Goal: Information Seeking & Learning: Check status

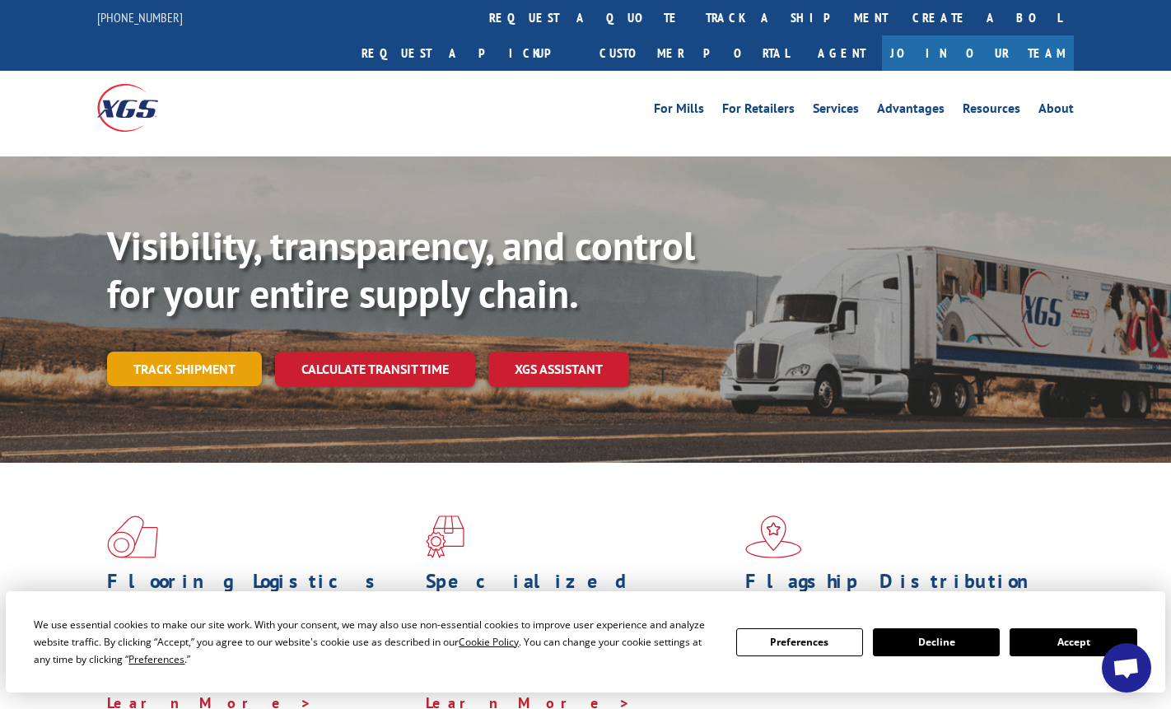
click at [185, 352] on link "Track shipment" at bounding box center [184, 369] width 155 height 35
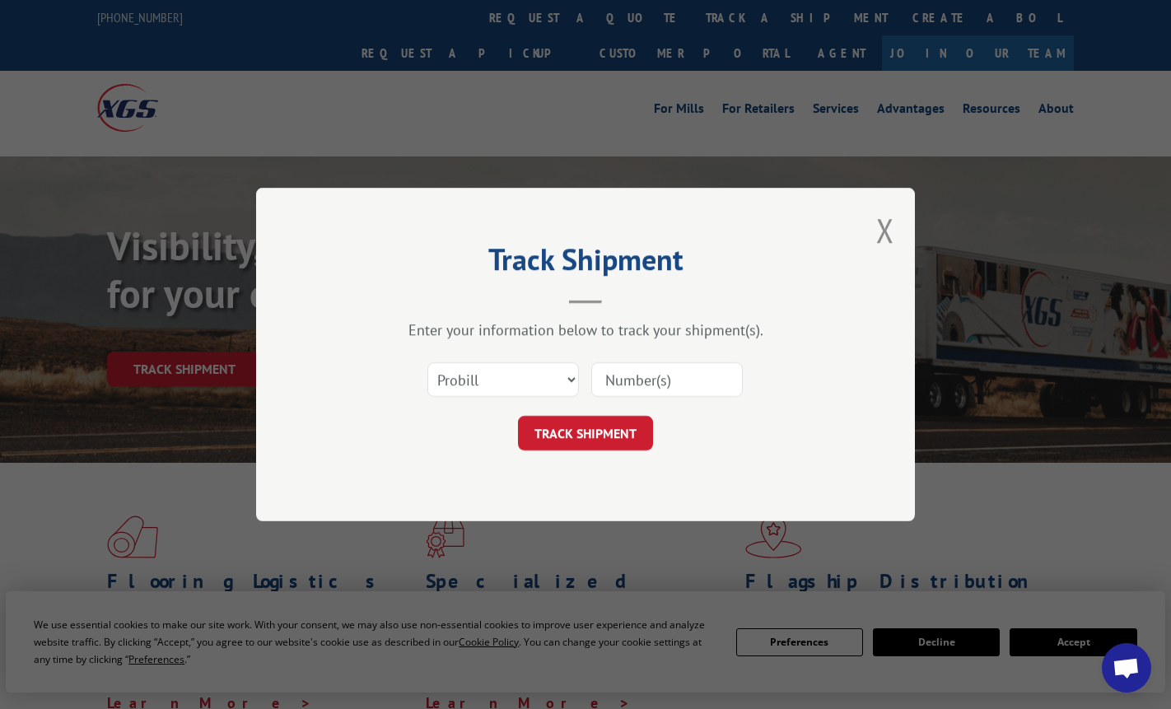
click at [660, 381] on input at bounding box center [667, 379] width 152 height 35
paste input "17235234"
type input "17235234"
click at [610, 436] on button "TRACK SHIPMENT" at bounding box center [585, 433] width 135 height 35
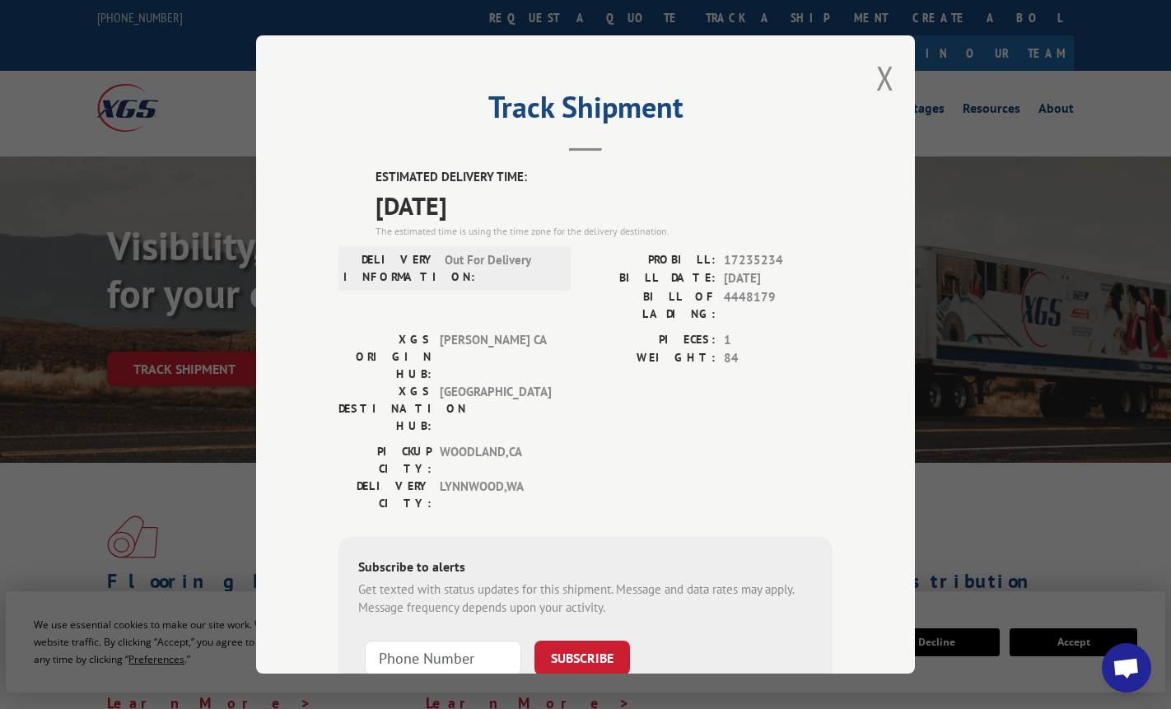
drag, startPoint x: 369, startPoint y: 170, endPoint x: 520, endPoint y: 214, distance: 157.2
click at [520, 214] on div "ESTIMATED DELIVERY TIME: [DATE] The estimated time is using the time zone for t…" at bounding box center [586, 464] width 494 height 592
copy div "ESTIMATED DELIVERY TIME: [DATE]"
click at [1095, 519] on div "Track Shipment ESTIMATED DELIVERY TIME: [DATE] The estimated time is using the …" at bounding box center [585, 354] width 1171 height 709
drag, startPoint x: 438, startPoint y: 259, endPoint x: 540, endPoint y: 265, distance: 101.5
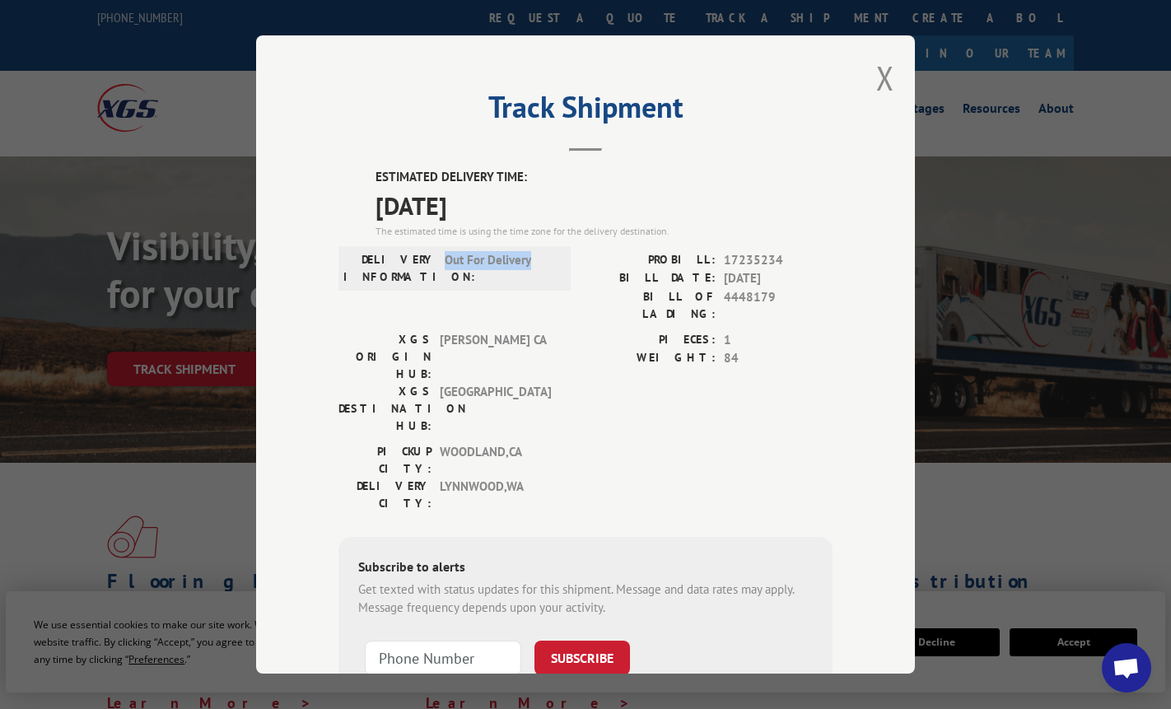
click at [540, 265] on div "DELIVERY INFORMATION: Out For Delivery" at bounding box center [454, 268] width 222 height 35
copy span "Out For Delivery"
click at [1064, 499] on div "Track Shipment ESTIMATED DELIVERY TIME: [DATE] The estimated time is using the …" at bounding box center [585, 354] width 1171 height 709
drag, startPoint x: 662, startPoint y: 256, endPoint x: 796, endPoint y: 262, distance: 133.6
click at [796, 262] on div "PROBILL: 17235234" at bounding box center [709, 260] width 247 height 19
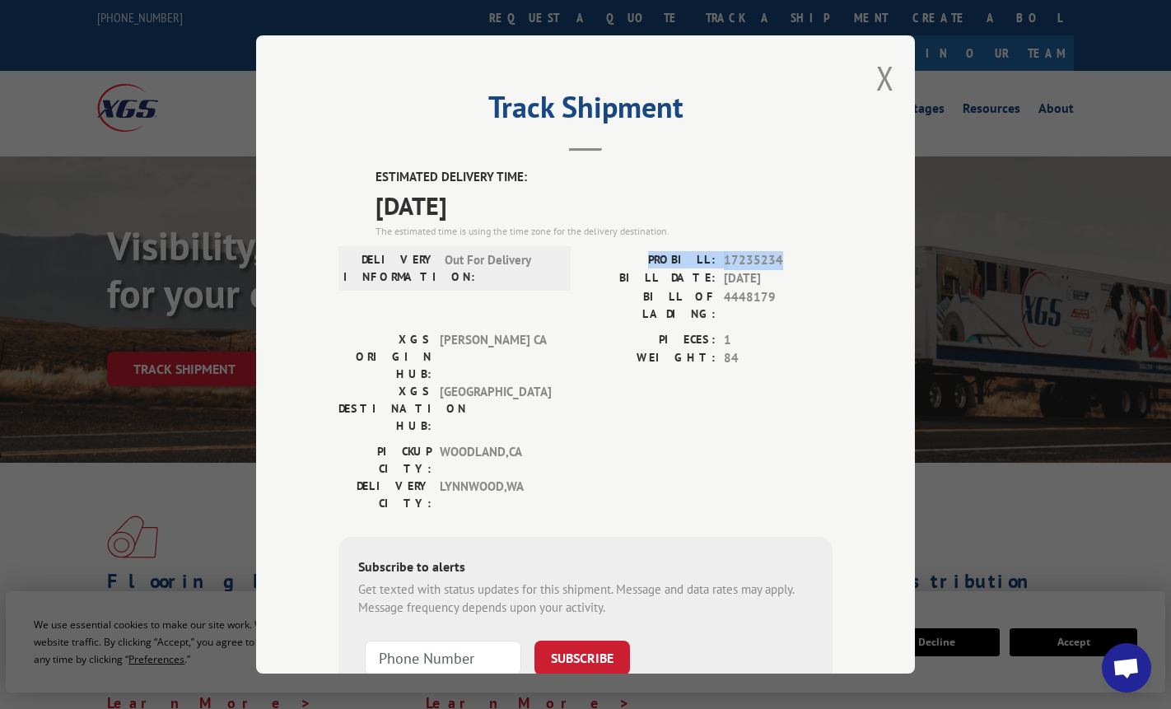
copy div "PROBILL: 17235234"
click at [1086, 477] on div "Track Shipment ESTIMATED DELIVERY TIME: [DATE] The estimated time is using the …" at bounding box center [585, 354] width 1171 height 709
click at [876, 76] on button "Close modal" at bounding box center [885, 78] width 18 height 44
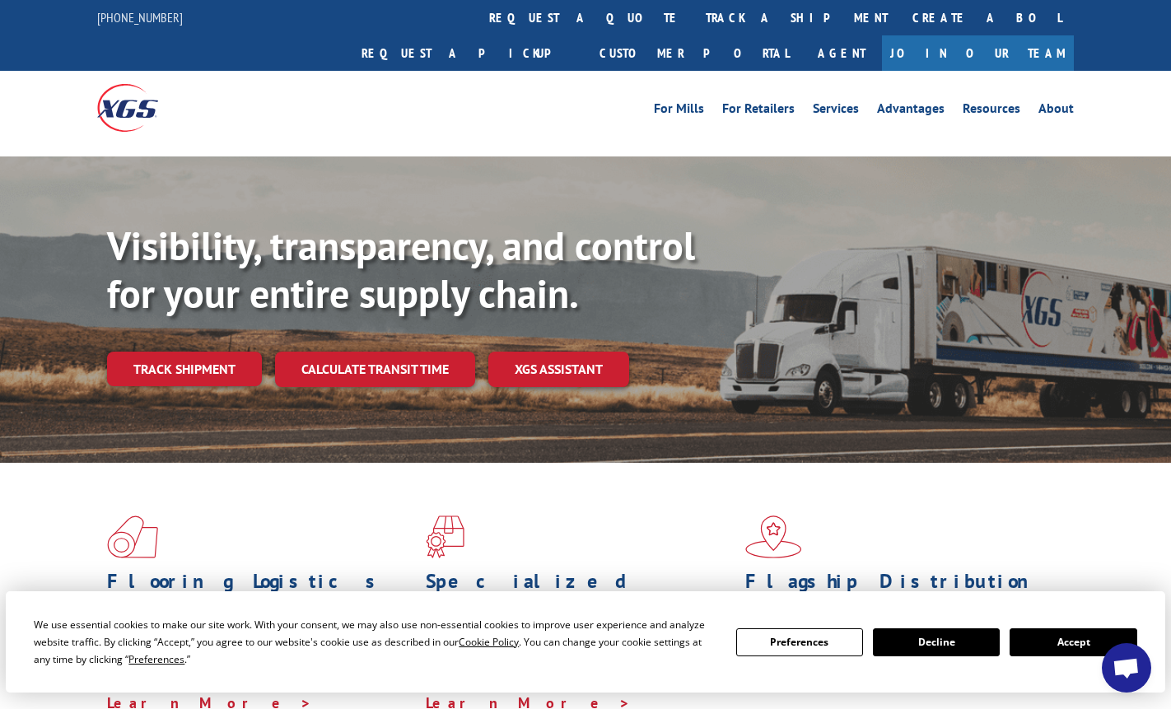
click at [1058, 463] on div "Flooring Logistics Solutions As an industry carrier of choice, XGS has brought …" at bounding box center [585, 614] width 1171 height 302
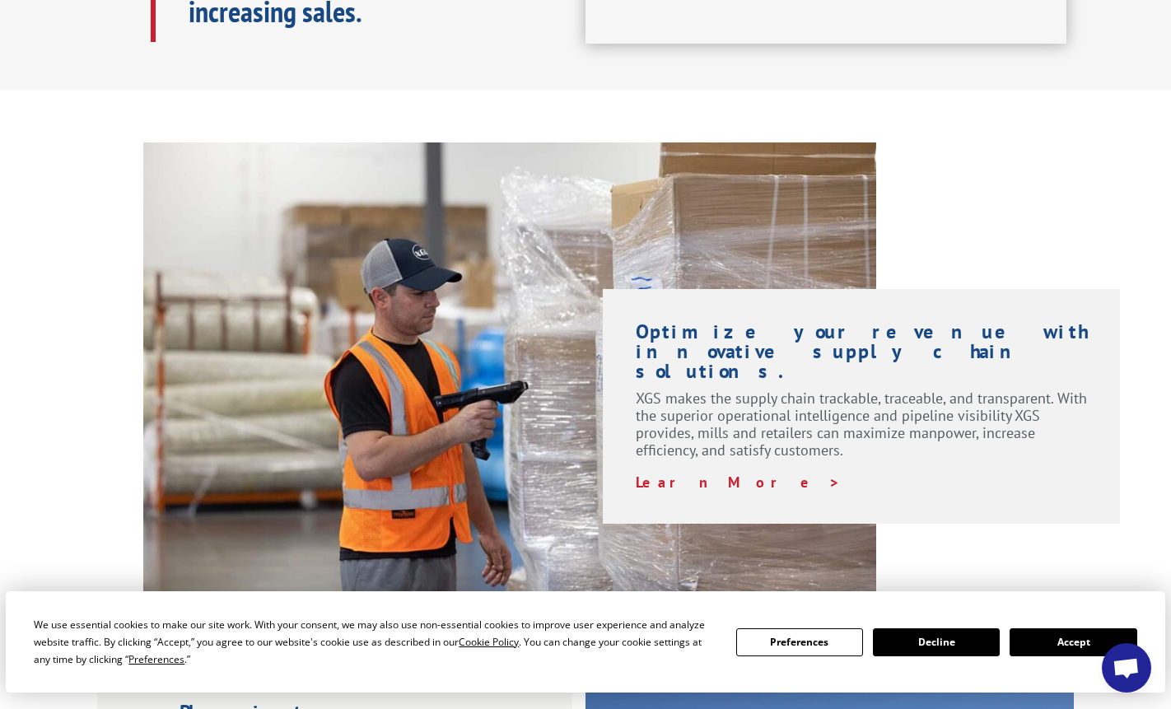
scroll to position [1071, 0]
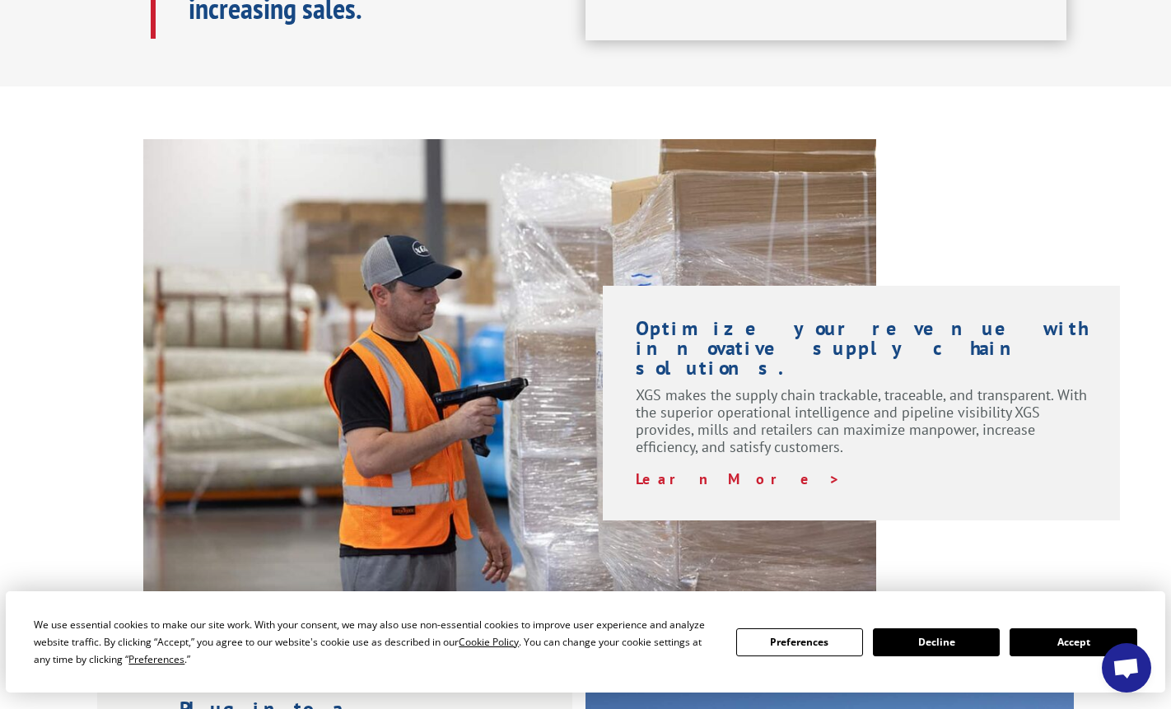
click at [858, 62] on div "Visibility, transparency, and control for your entire supply chain. Track shipm…" at bounding box center [585, 438] width 1171 height 2729
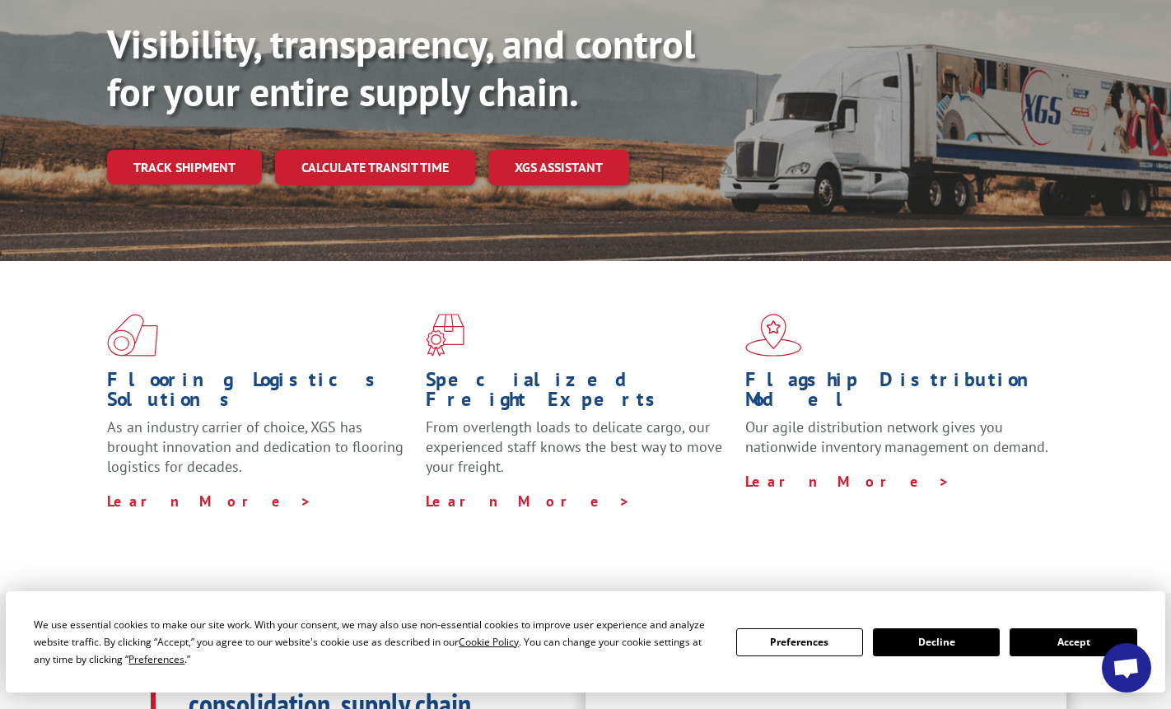
scroll to position [82, 0]
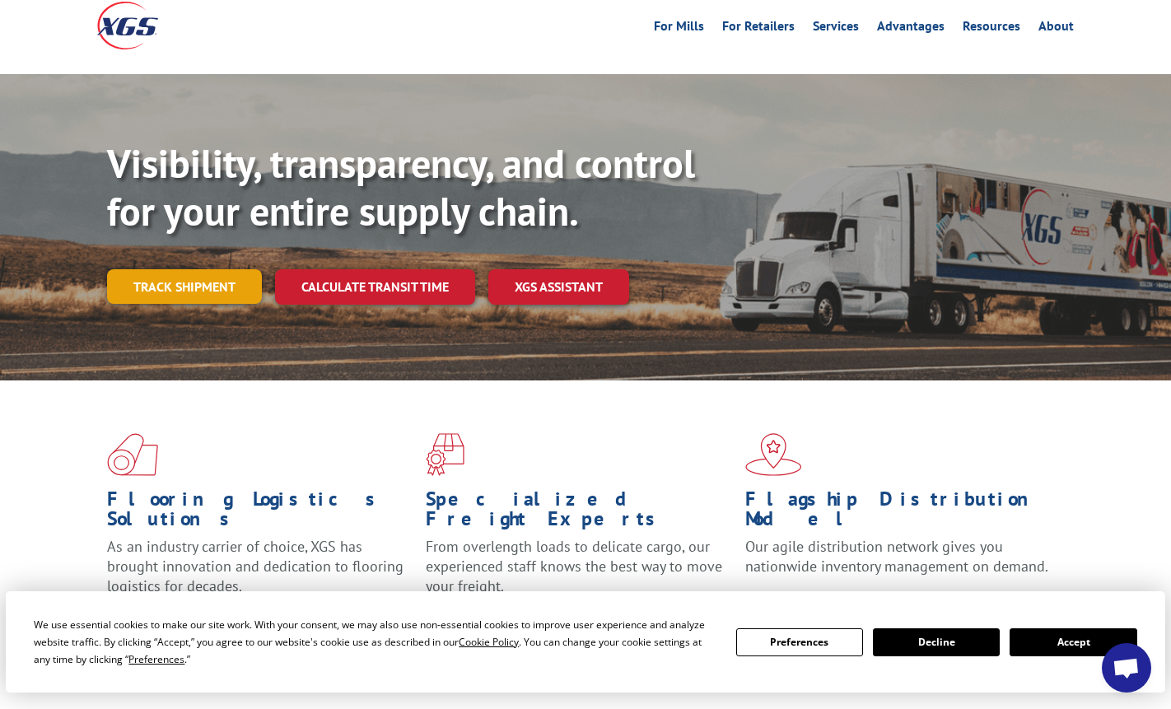
click at [217, 269] on link "Track shipment" at bounding box center [184, 286] width 155 height 35
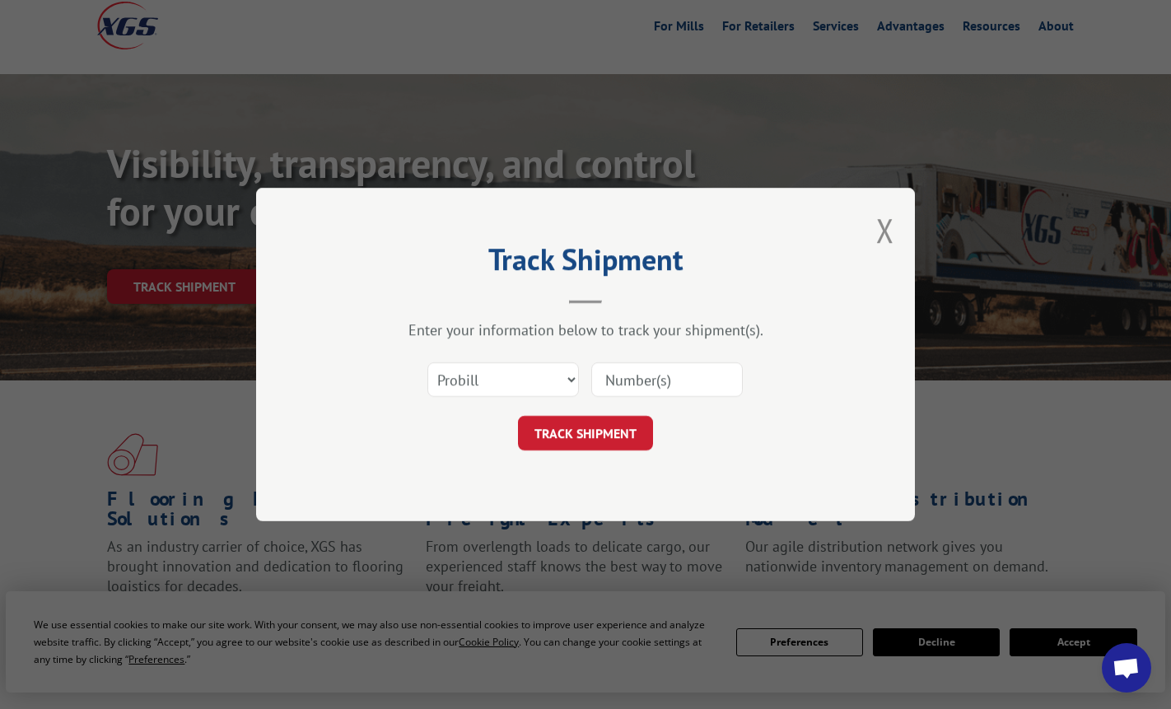
click at [647, 377] on input at bounding box center [667, 379] width 152 height 35
paste input "[URL][DOMAIN_NAME]"
type input "h"
click at [627, 388] on input at bounding box center [667, 379] width 152 height 35
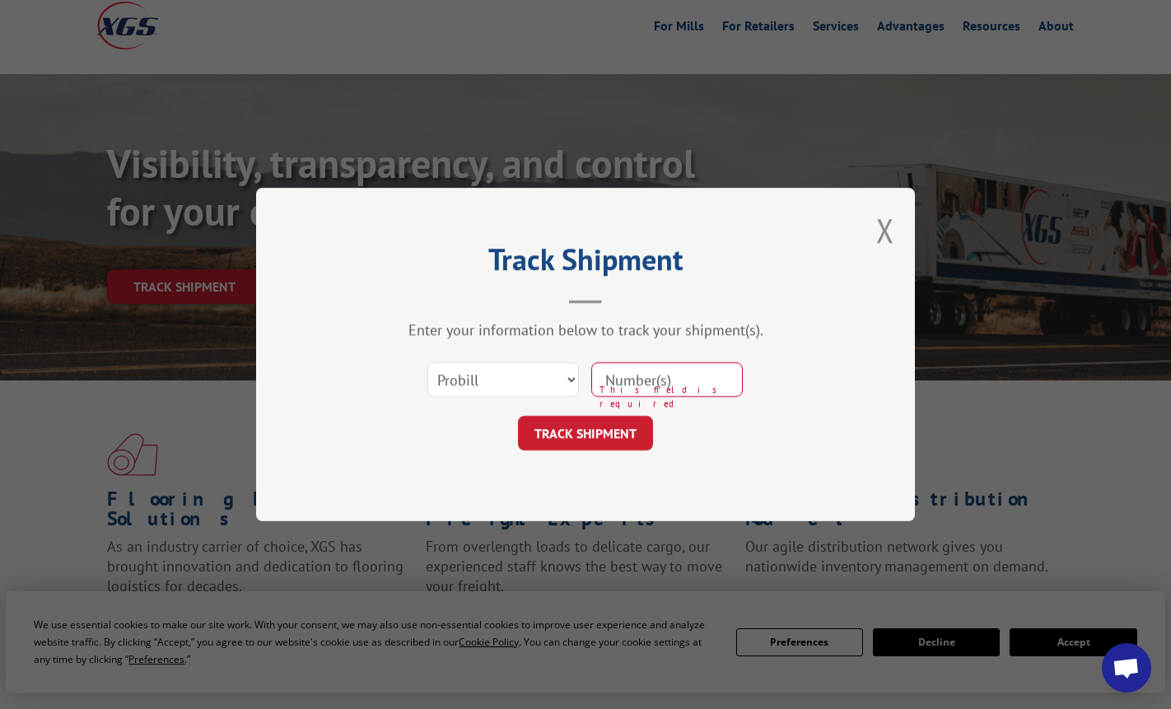
type input "17235234"
click at [624, 436] on button "TRACK SHIPMENT" at bounding box center [585, 433] width 135 height 35
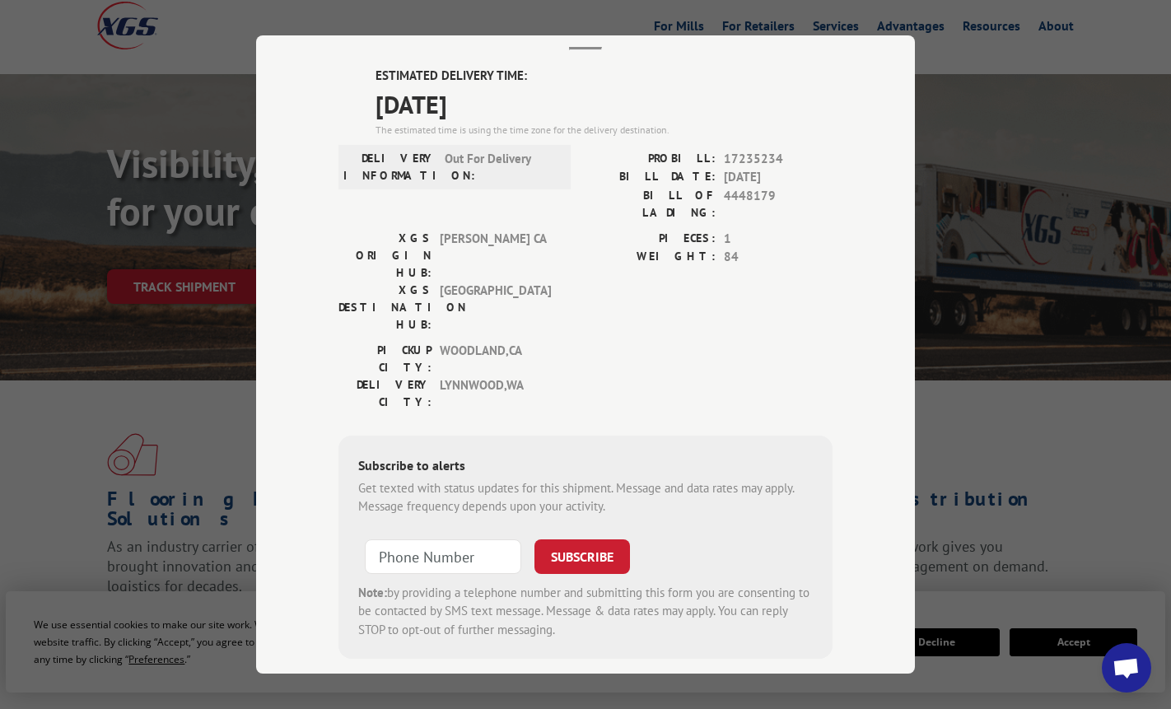
scroll to position [103, 0]
type input "+1 (___) ___-____"
click at [432, 538] on input "+1 (___) ___-____" at bounding box center [443, 555] width 156 height 35
click at [1114, 689] on span "Open chat" at bounding box center [1126, 667] width 49 height 49
